Goal: Check status: Check status

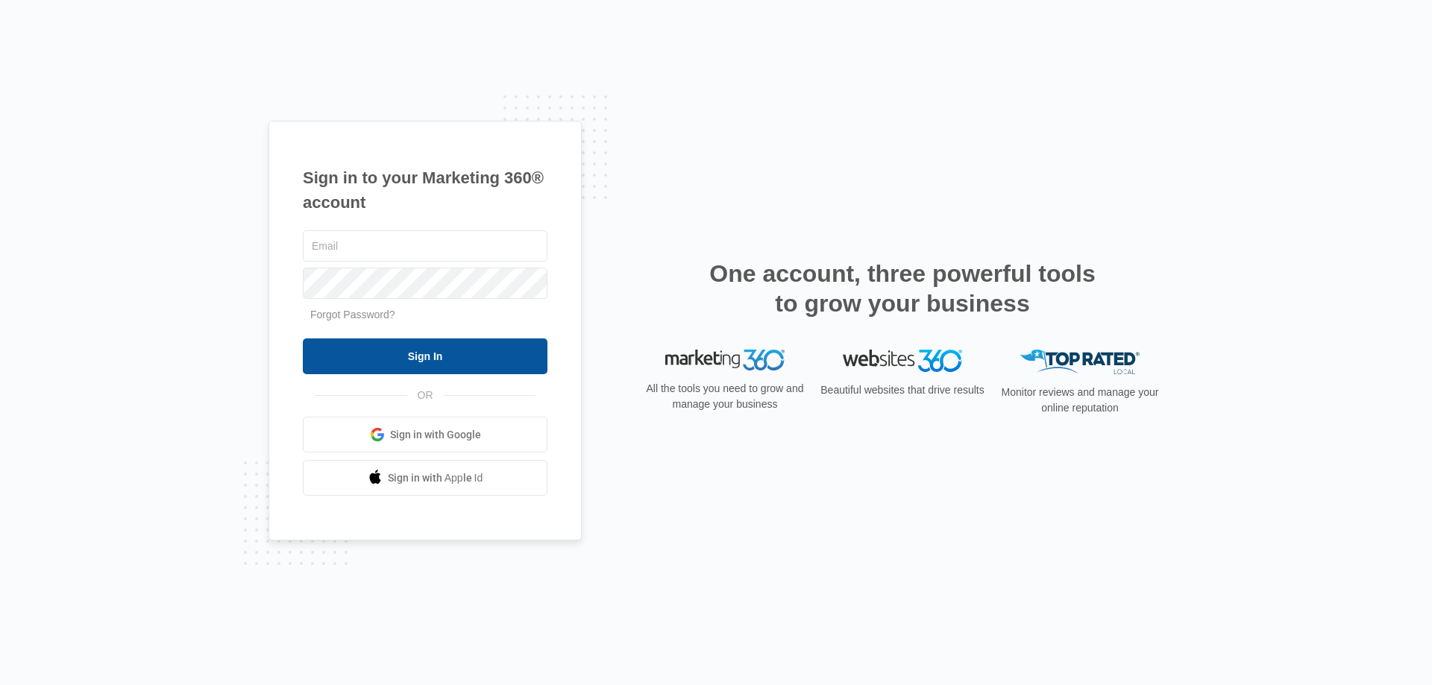
type input "[EMAIL_ADDRESS][DOMAIN_NAME]"
click at [456, 350] on input "Sign In" at bounding box center [425, 357] width 245 height 36
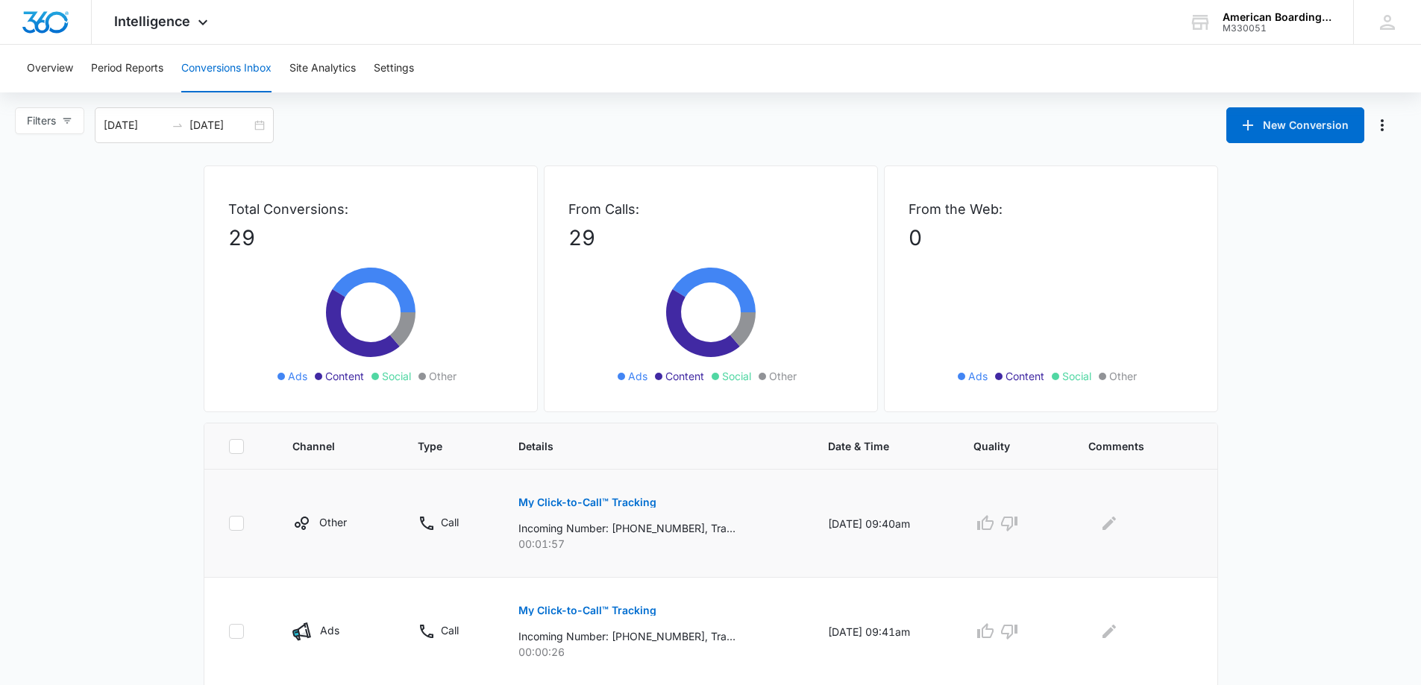
click at [582, 503] on p "My Click-to-Call™ Tracking" at bounding box center [587, 502] width 138 height 10
